Goal: Task Accomplishment & Management: Use online tool/utility

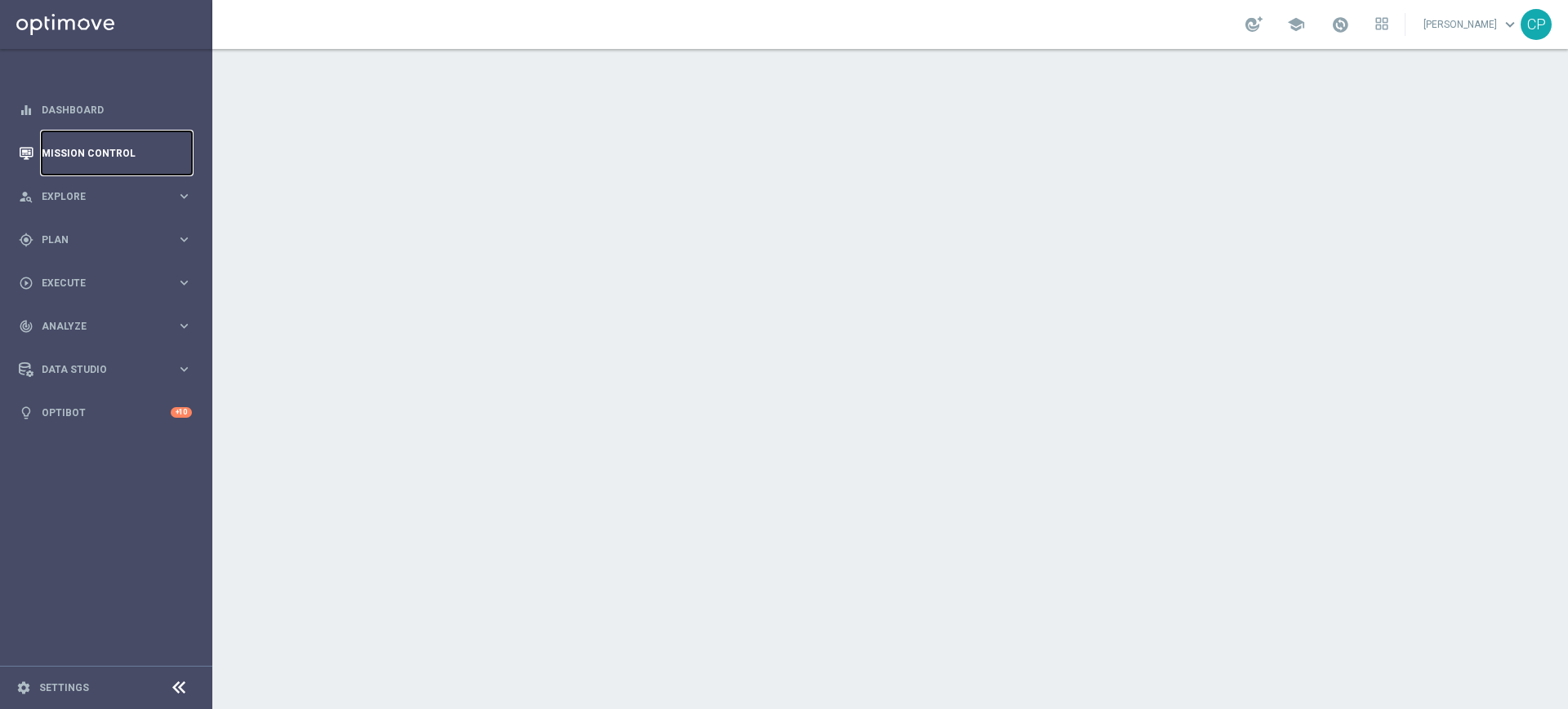
click at [103, 157] on link "Mission Control" at bounding box center [116, 153] width 150 height 43
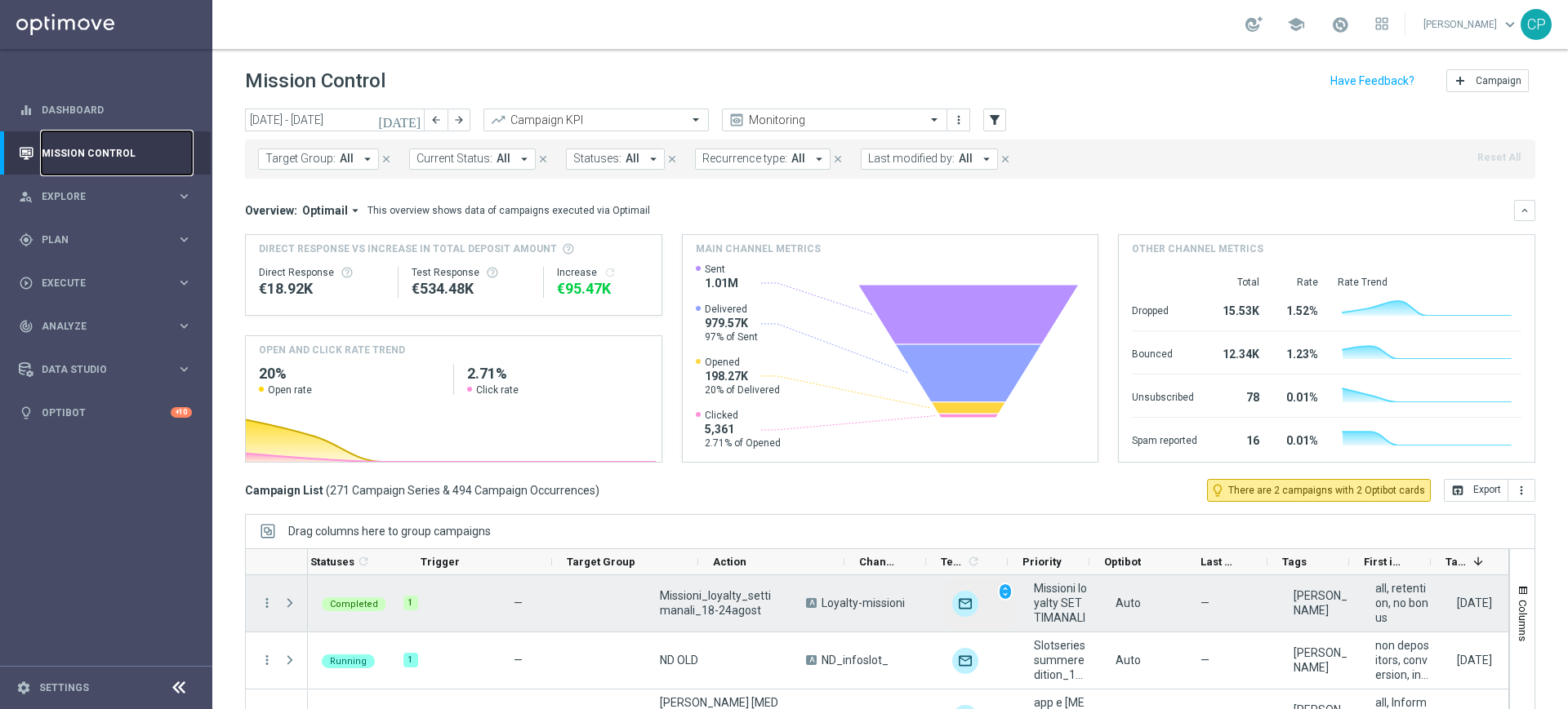
scroll to position [0, 135]
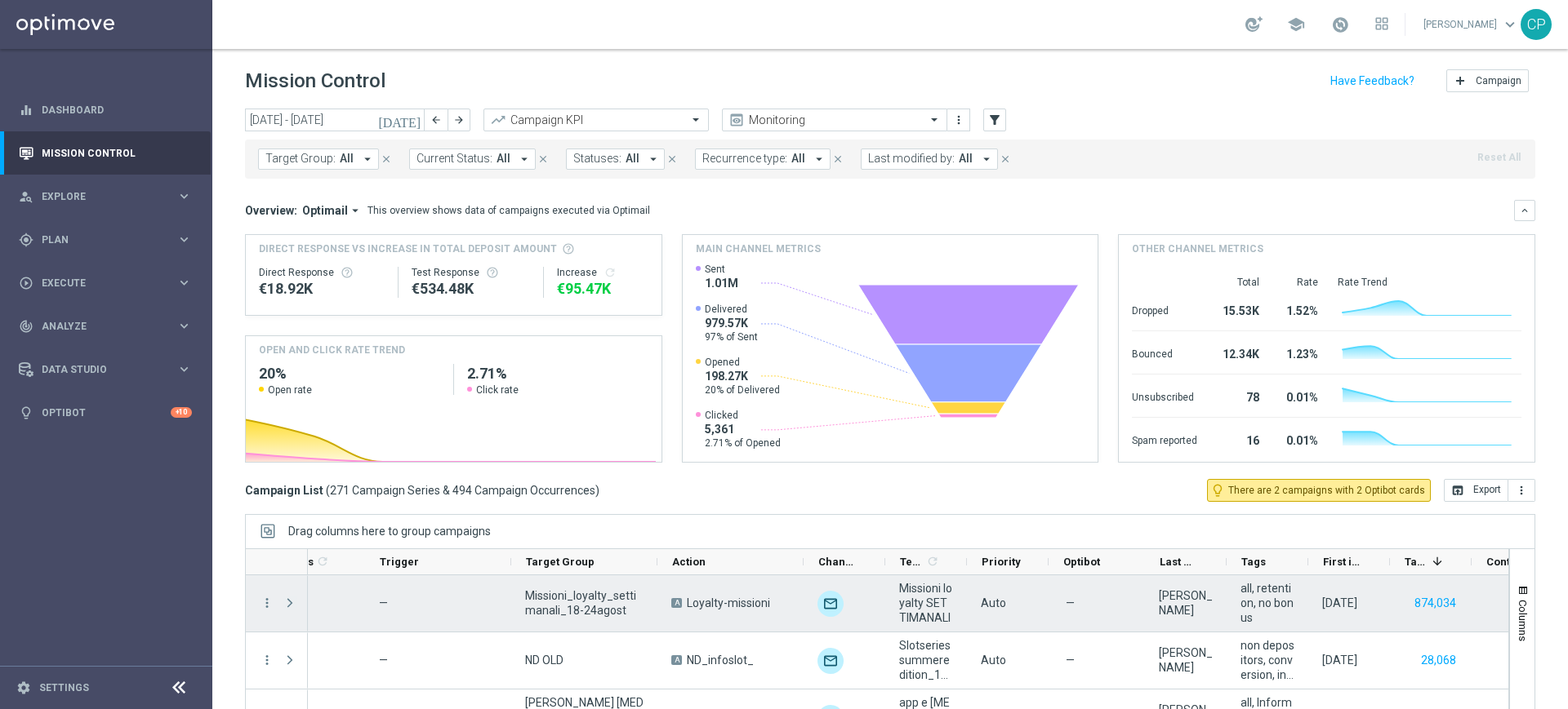
click at [292, 607] on span "Press SPACE to select this row." at bounding box center [290, 603] width 15 height 13
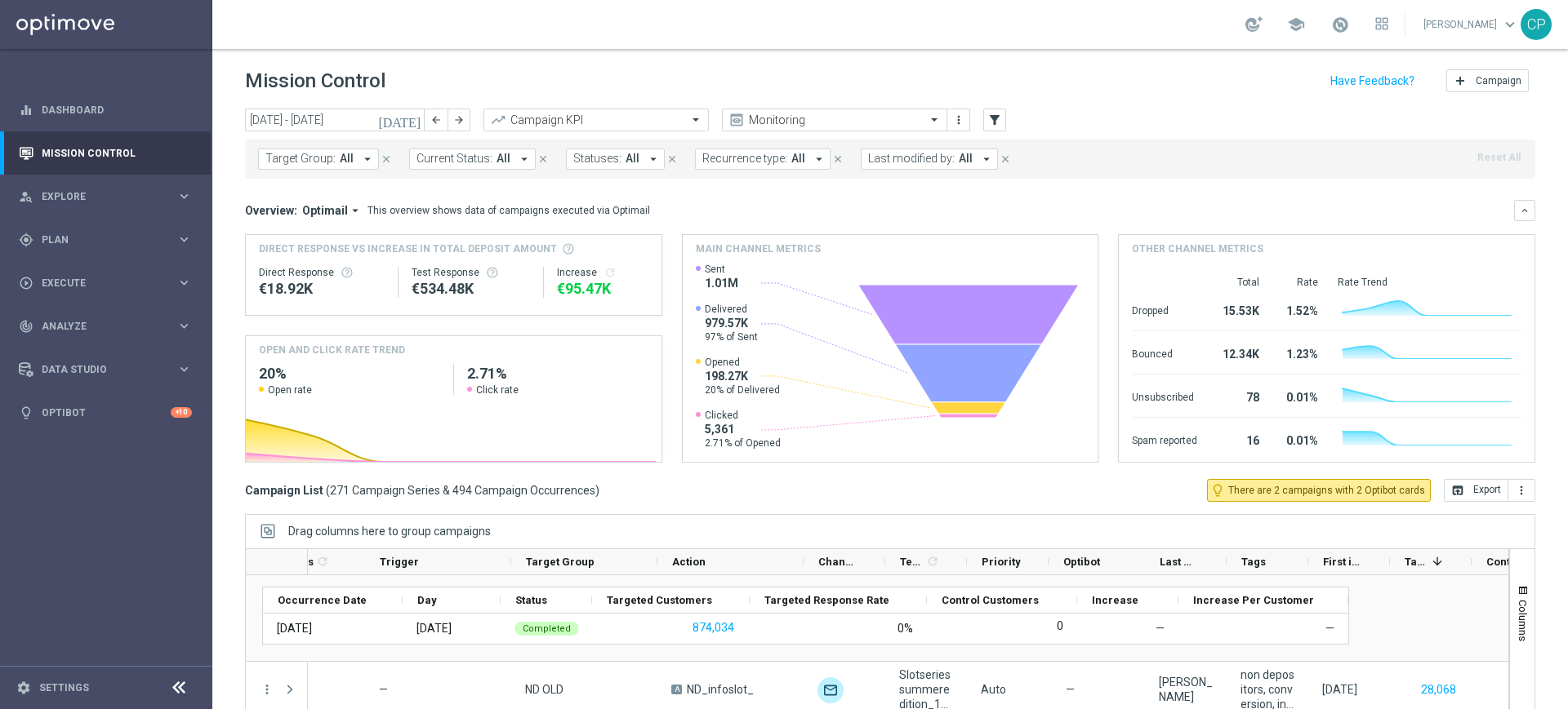
scroll to position [61, 0]
click at [1082, 64] on header "Mission Control add Campaign" at bounding box center [890, 79] width 1356 height 60
